Goal: Transaction & Acquisition: Book appointment/travel/reservation

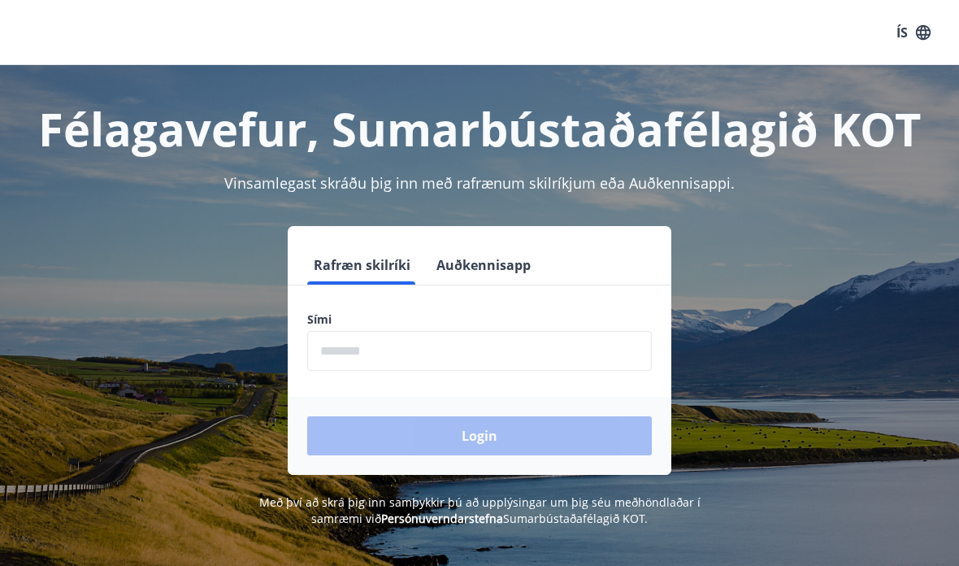
click at [433, 340] on input "phone" at bounding box center [479, 351] width 345 height 40
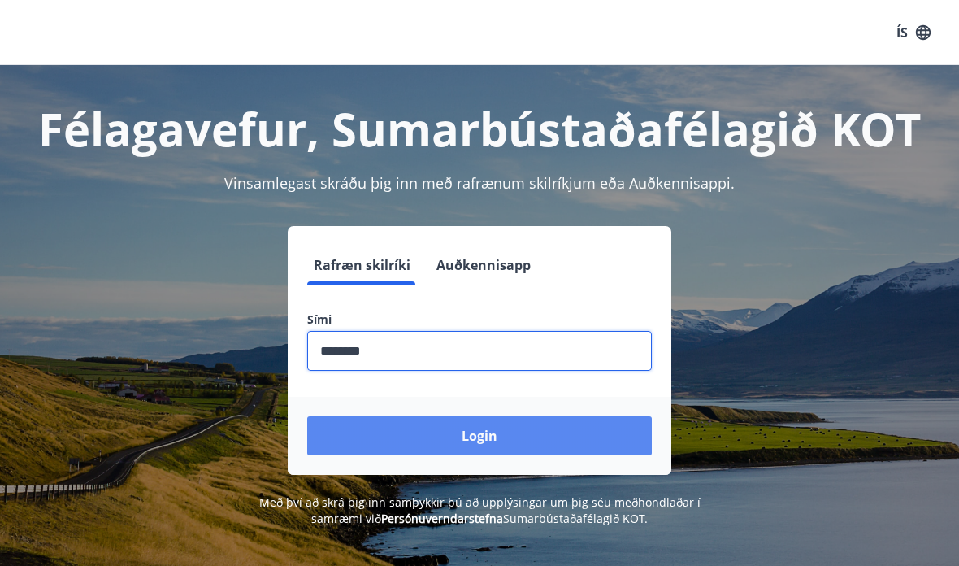
type input "********"
click at [500, 437] on button "Login" at bounding box center [479, 435] width 345 height 39
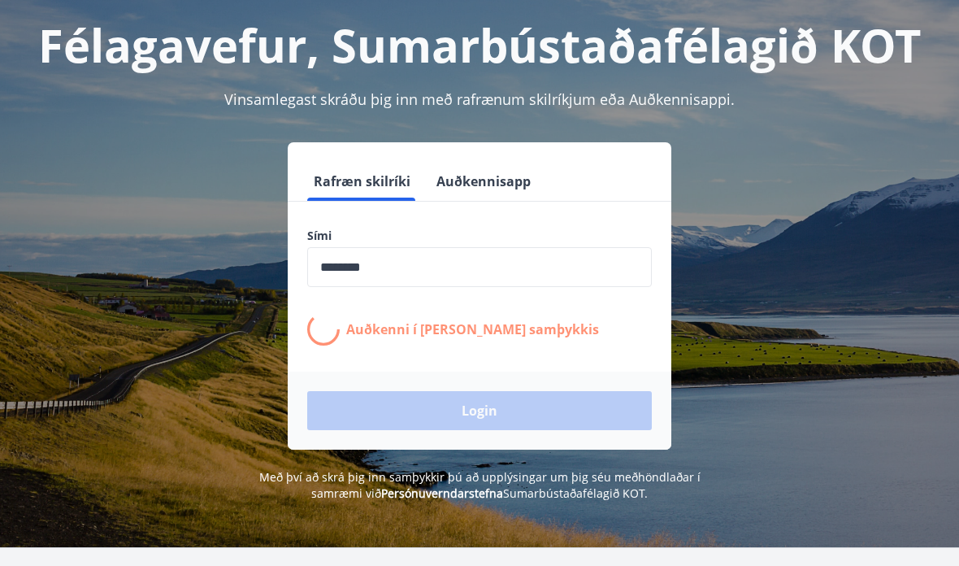
scroll to position [89, 0]
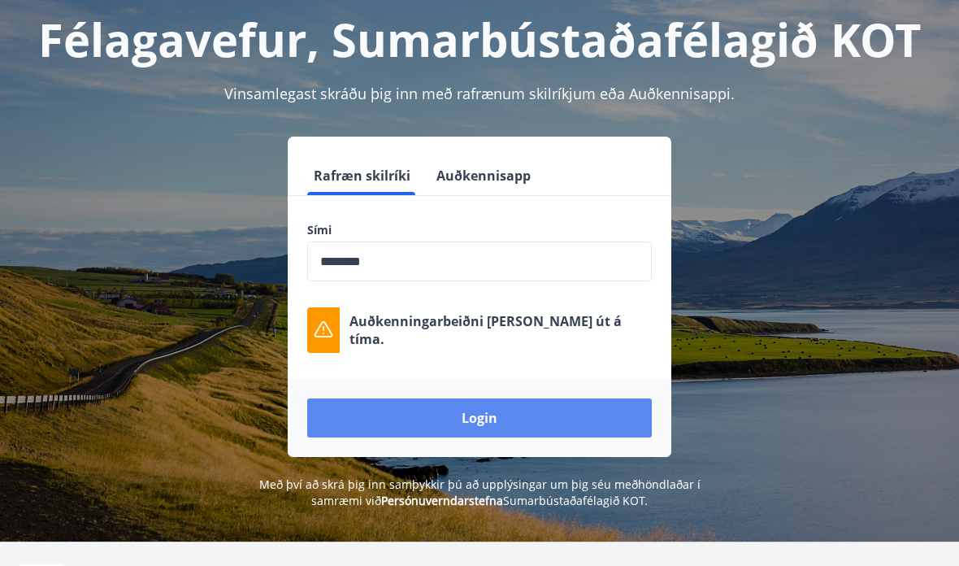
click at [481, 420] on button "Login" at bounding box center [479, 417] width 345 height 39
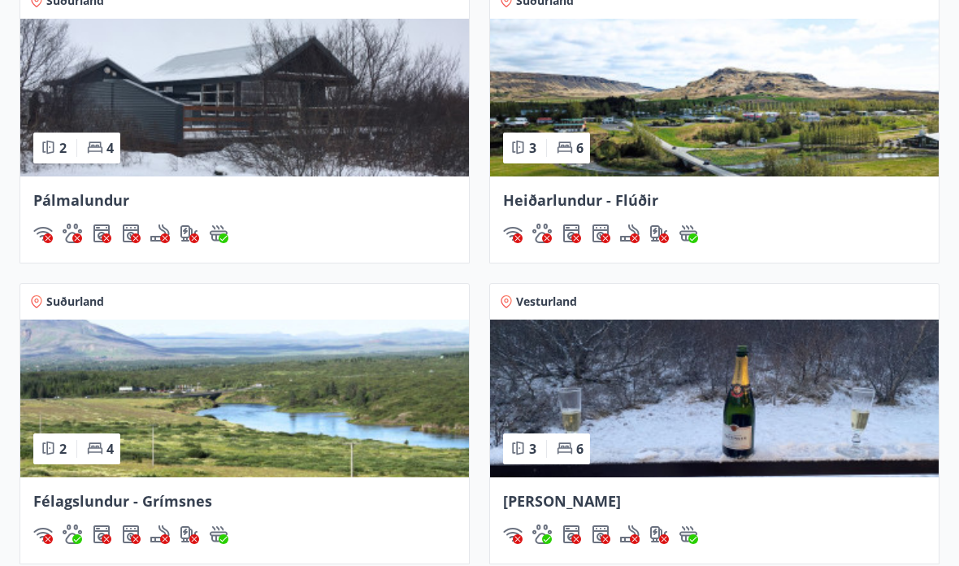
scroll to position [710, 0]
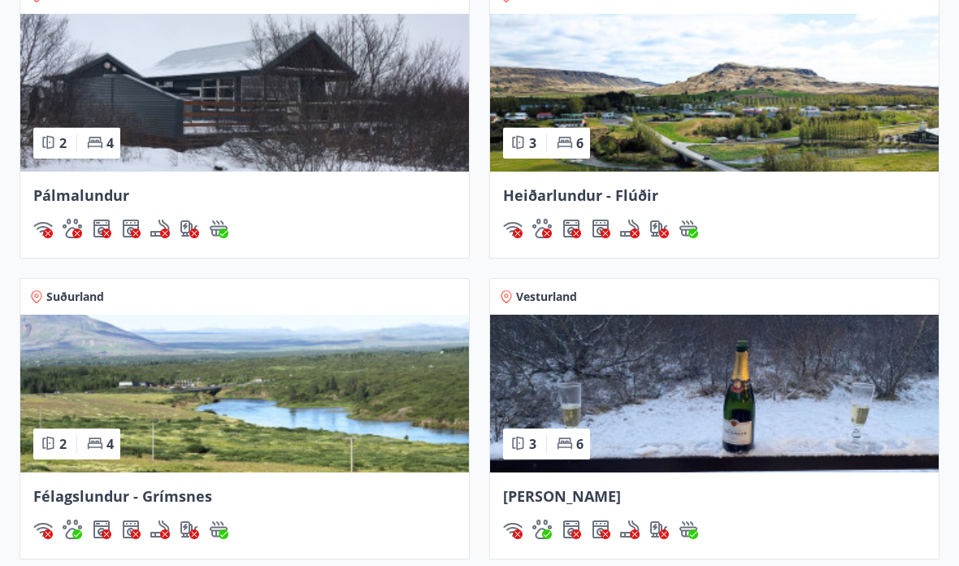
click at [711, 385] on img at bounding box center [714, 394] width 449 height 158
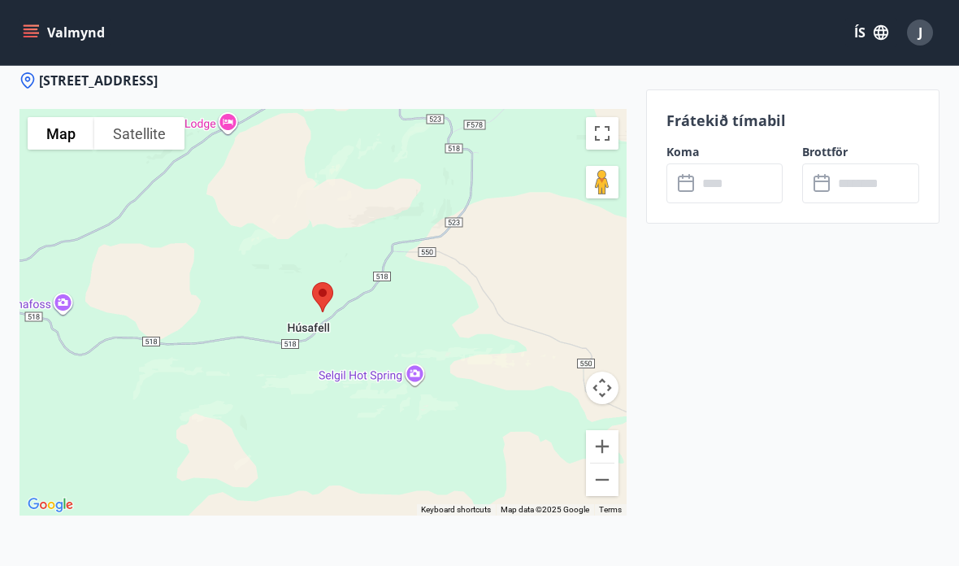
scroll to position [2487, 0]
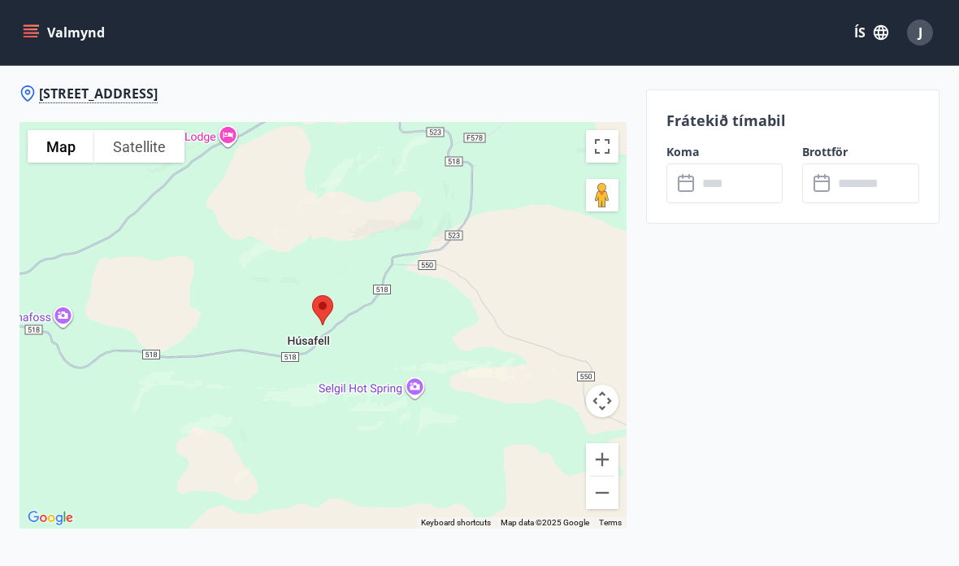
click at [727, 186] on input "text" at bounding box center [741, 183] width 86 height 40
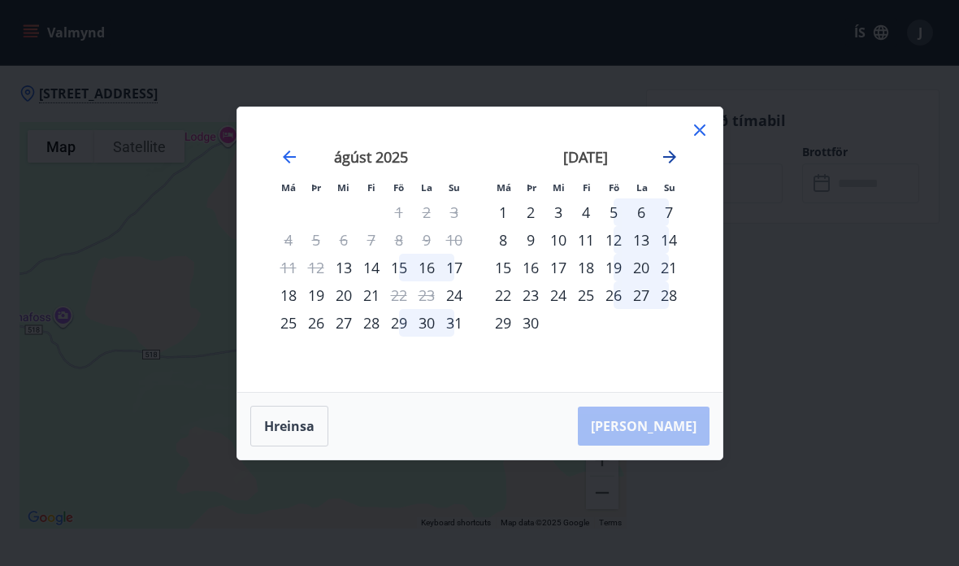
click at [674, 157] on icon "Move forward to switch to the next month." at bounding box center [669, 156] width 13 height 13
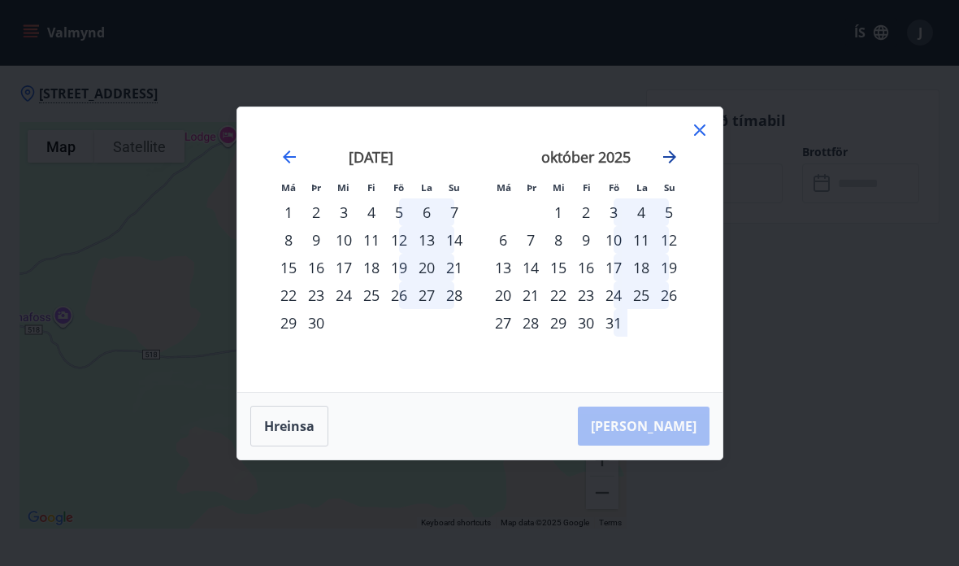
click at [675, 157] on icon "Move forward to switch to the next month." at bounding box center [669, 156] width 13 height 13
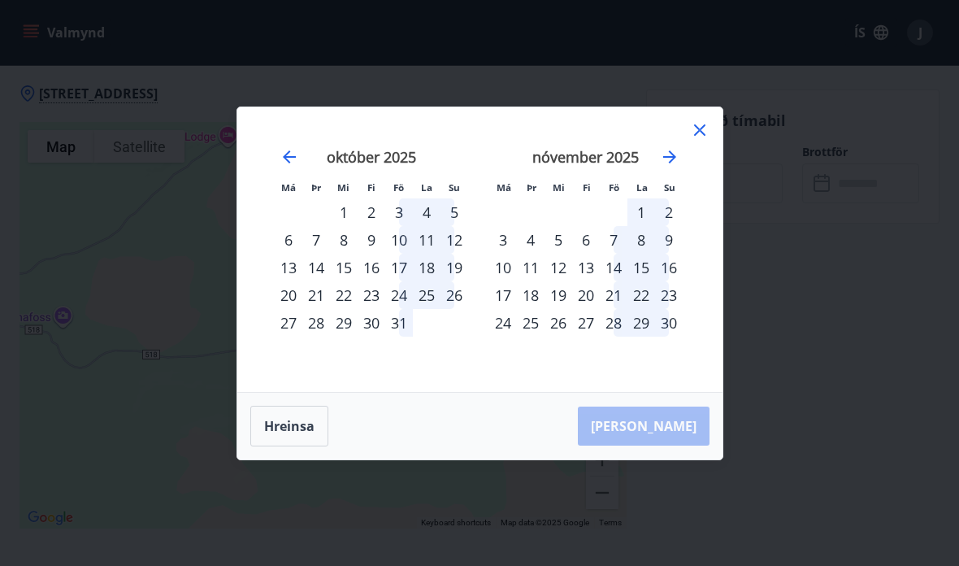
click at [683, 151] on div "[DATE] 1 2 3 4 5 6 7 8 9 10 11 12 13 14 15 16 17 18 19 20 21 22 23 24 25 26 27 …" at bounding box center [586, 260] width 215 height 267
click at [675, 154] on icon "Move forward to switch to the next month." at bounding box center [670, 157] width 20 height 20
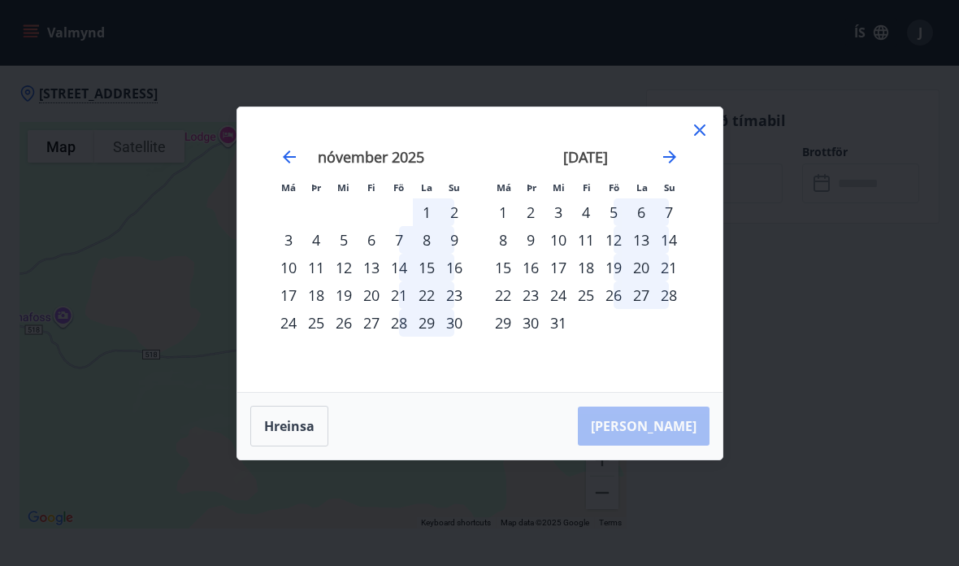
click at [609, 260] on div "19" at bounding box center [614, 268] width 28 height 28
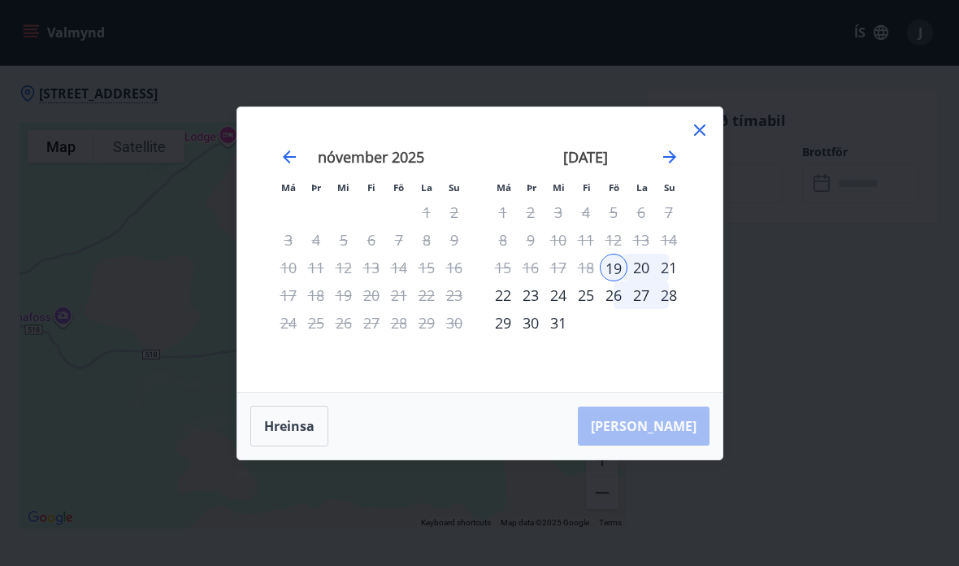
click at [667, 267] on div "21" at bounding box center [669, 268] width 28 height 28
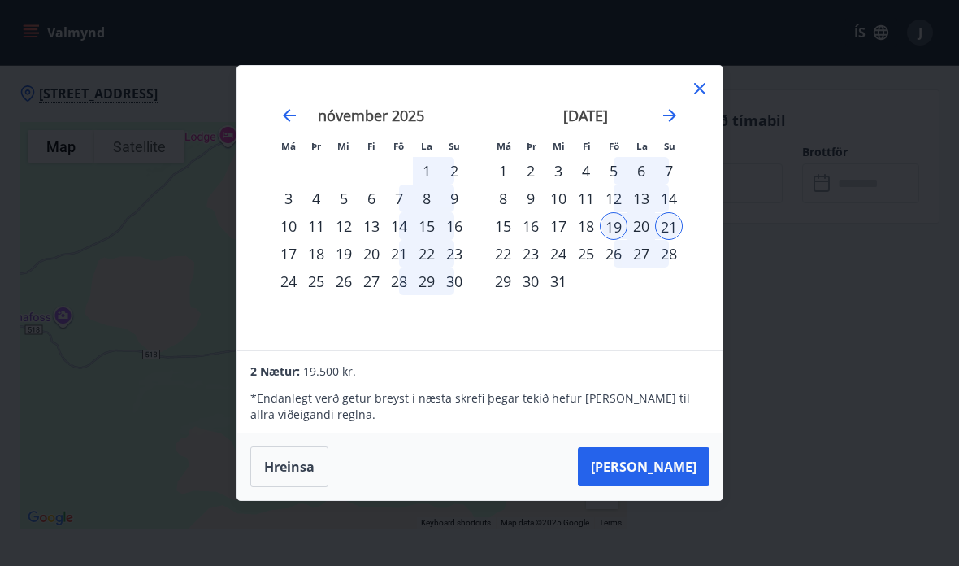
click at [402, 281] on div "28" at bounding box center [399, 281] width 28 height 28
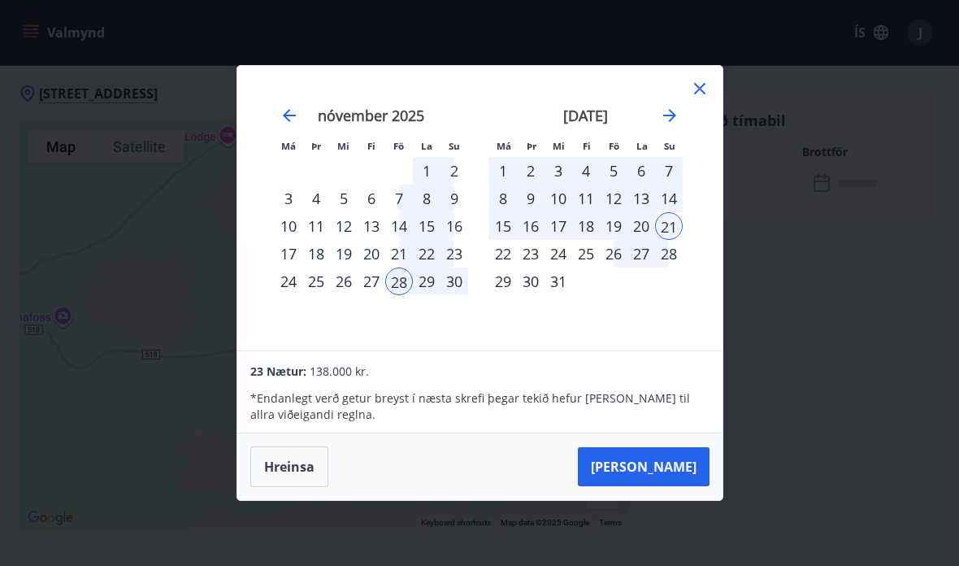
click at [461, 276] on div "30" at bounding box center [455, 281] width 28 height 28
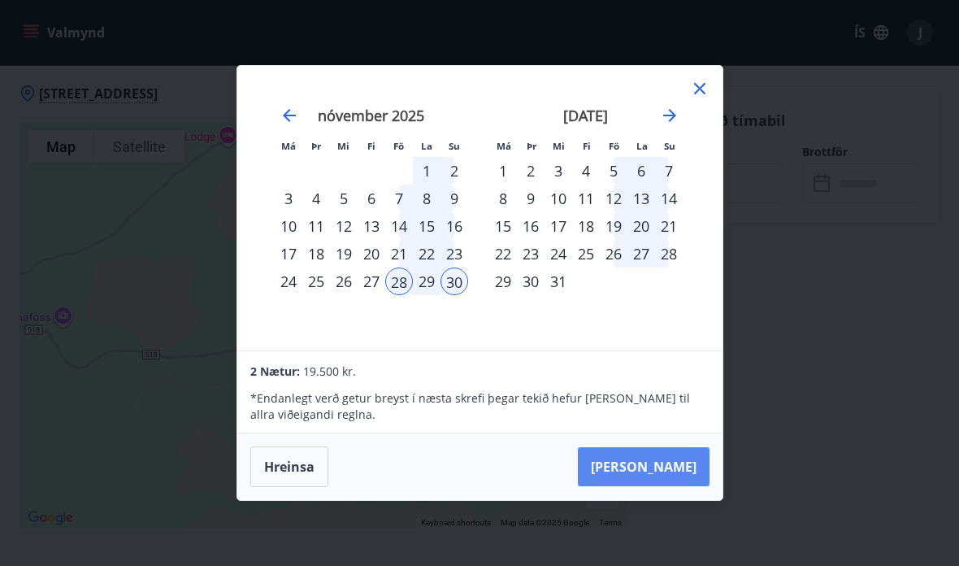
click at [674, 457] on button "[PERSON_NAME]" at bounding box center [644, 466] width 132 height 39
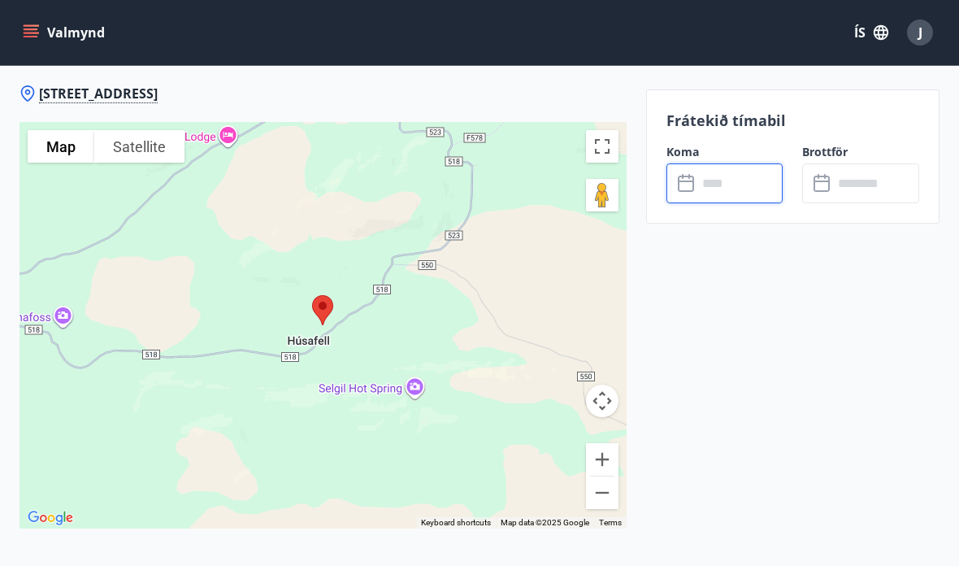
type input "******"
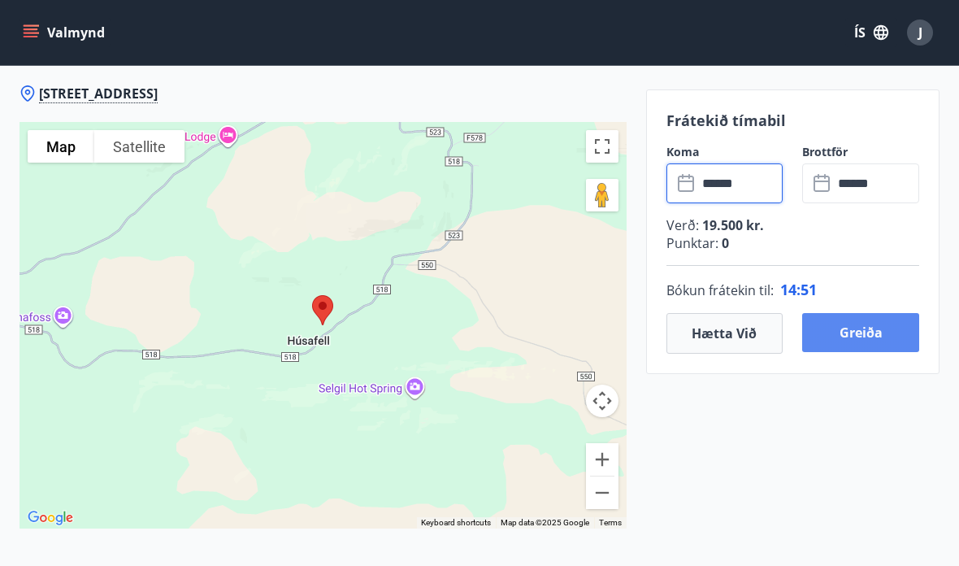
click at [859, 334] on button "Greiða" at bounding box center [860, 332] width 117 height 39
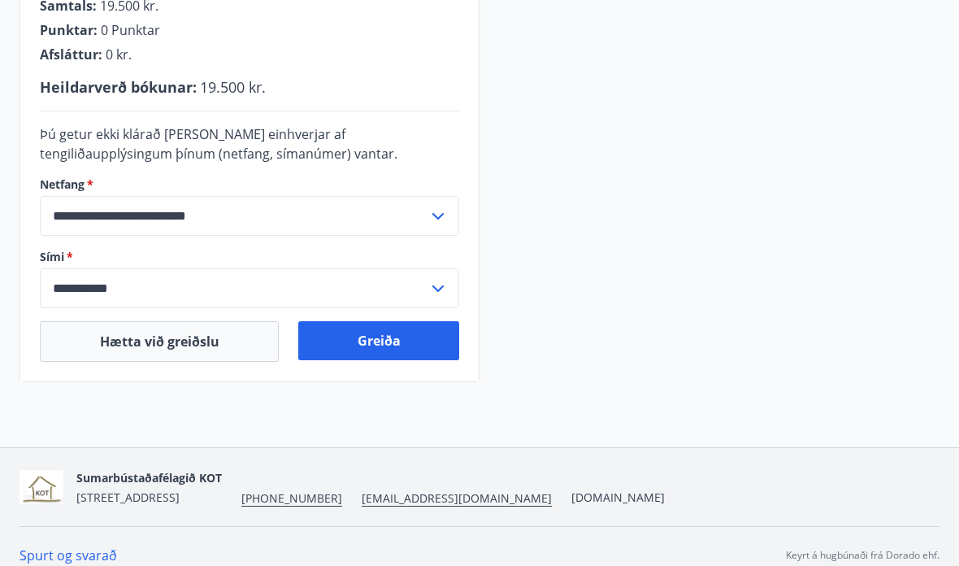
scroll to position [461, 0]
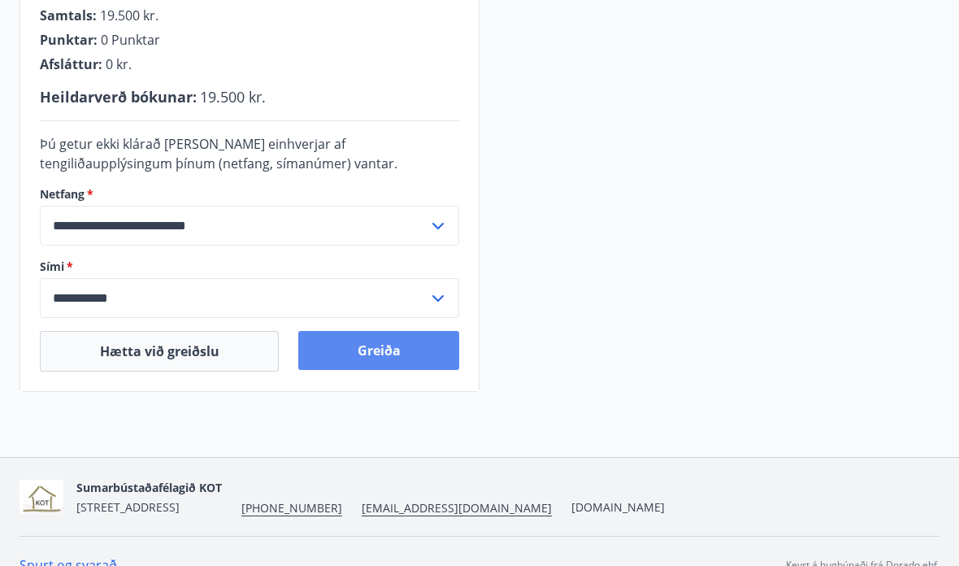
click at [390, 345] on button "Greiða" at bounding box center [378, 350] width 161 height 39
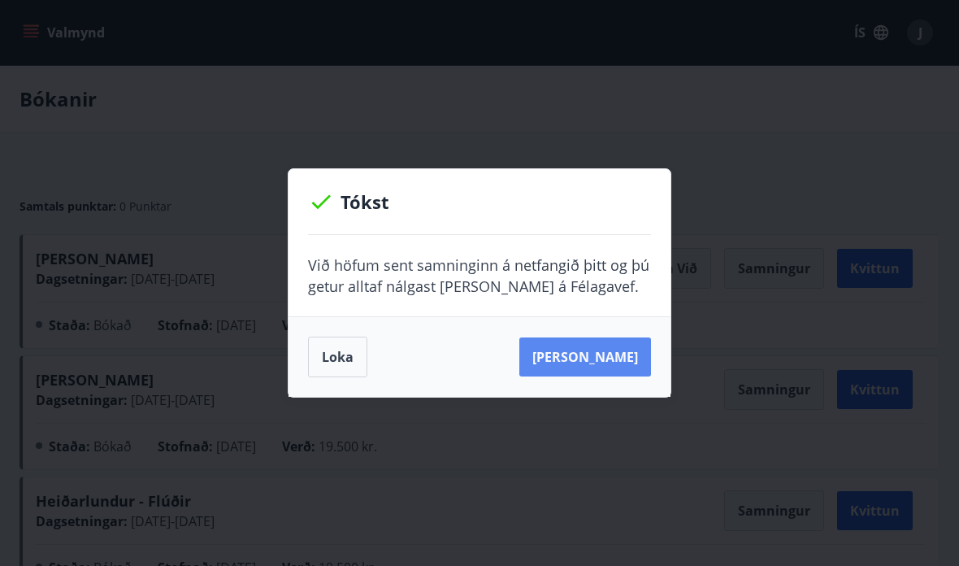
click at [587, 363] on button "Sjá samning" at bounding box center [586, 356] width 132 height 39
click at [602, 354] on button "Sjá samning" at bounding box center [586, 356] width 132 height 39
click at [618, 357] on button "Sjá samning" at bounding box center [586, 356] width 132 height 39
